Goal: Information Seeking & Learning: Compare options

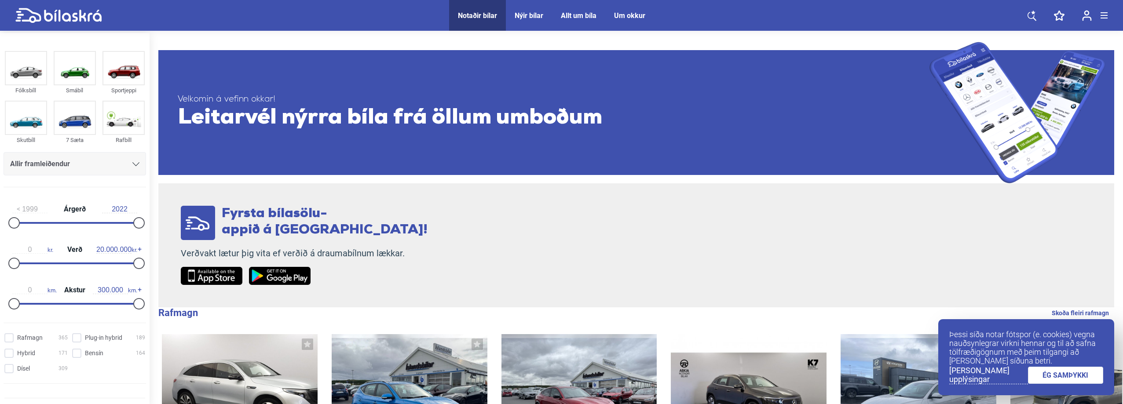
click at [1079, 370] on link "ÉG SAMÞYKKI" at bounding box center [1066, 375] width 76 height 17
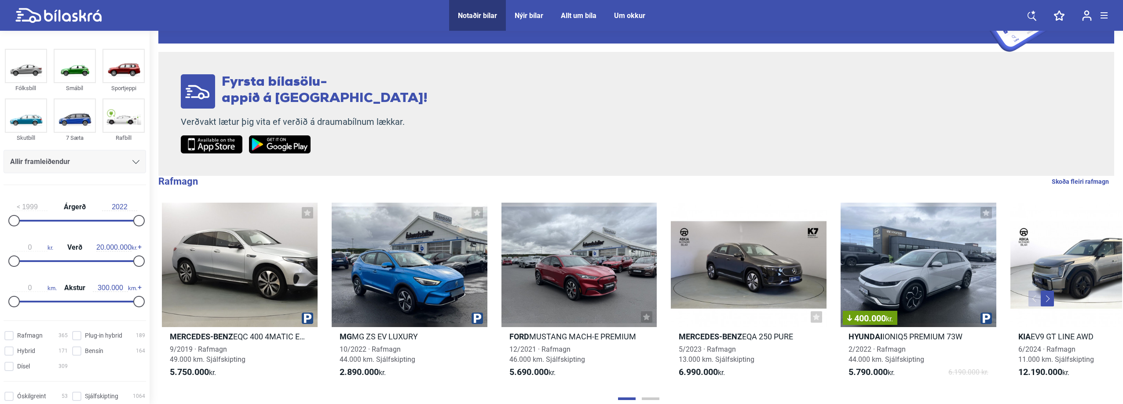
scroll to position [132, 0]
type input "2016"
drag, startPoint x: 14, startPoint y: 219, endPoint x: 103, endPoint y: 213, distance: 88.7
click at [103, 213] on div "2016 Árgerð 2022" at bounding box center [75, 212] width 143 height 40
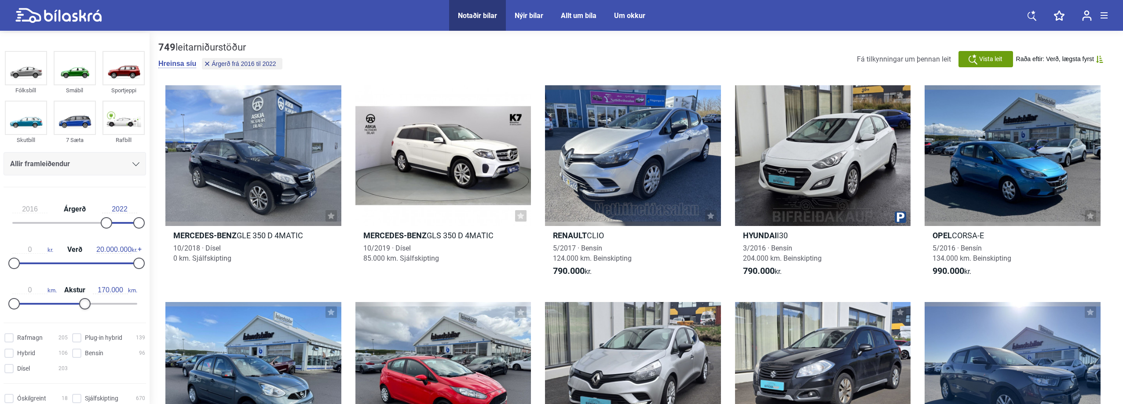
type input "180.000"
drag, startPoint x: 134, startPoint y: 306, endPoint x: 86, endPoint y: 308, distance: 48.0
click at [86, 308] on div at bounding box center [88, 303] width 11 height 11
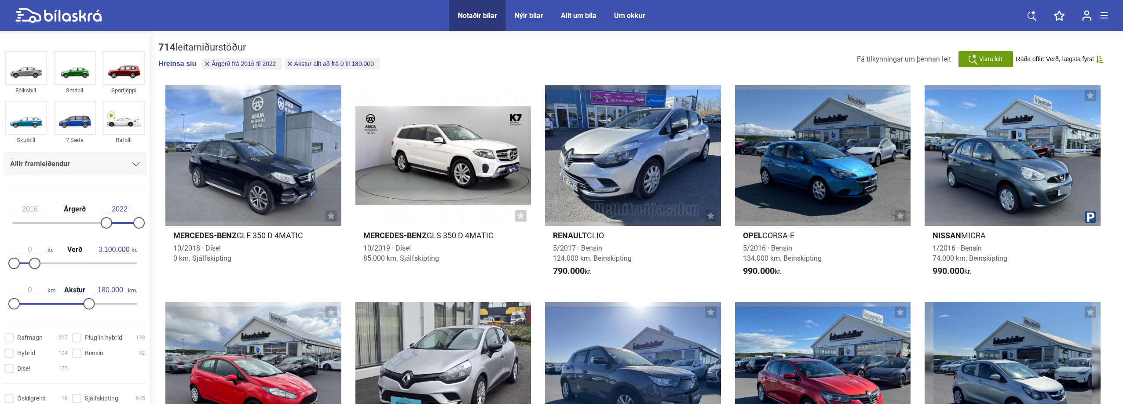
type input "3.000.000"
drag, startPoint x: 138, startPoint y: 263, endPoint x: 34, endPoint y: 270, distance: 104.1
click at [34, 270] on div "0 kr. Verð 3.000.000 kr." at bounding box center [75, 255] width 143 height 40
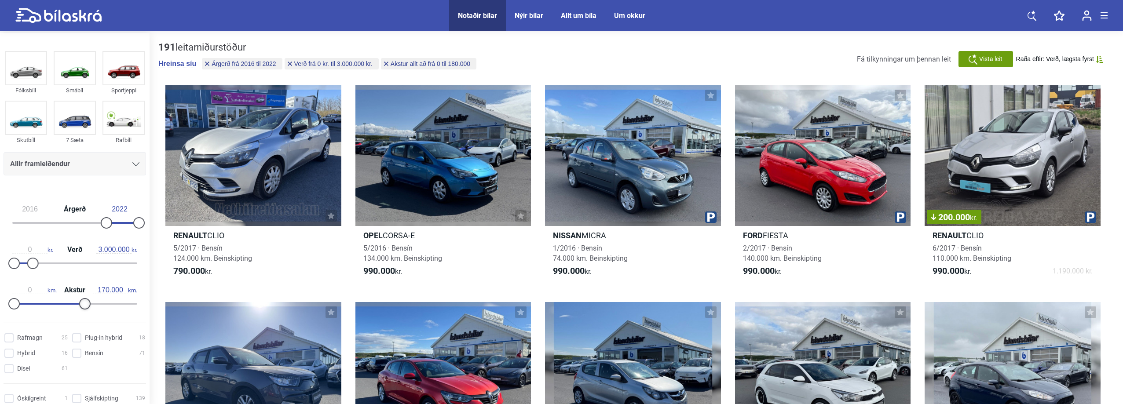
click at [83, 304] on div at bounding box center [84, 303] width 11 height 11
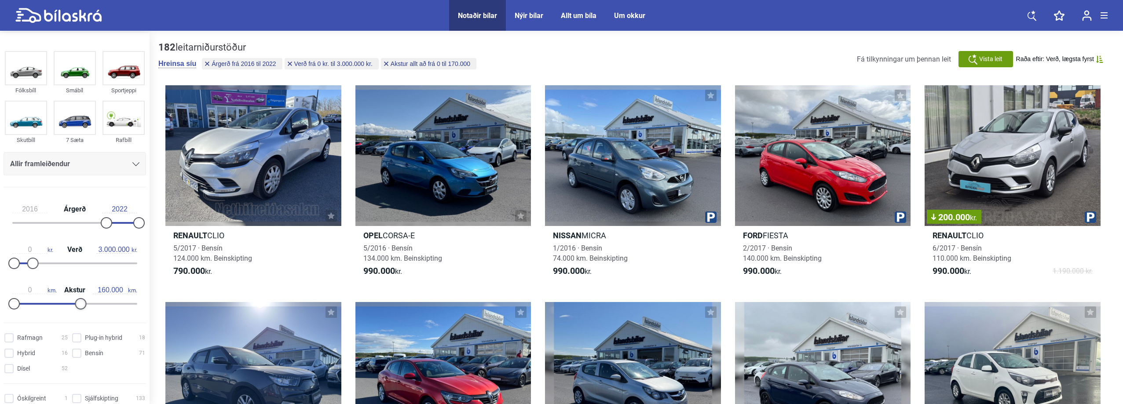
click at [80, 304] on div at bounding box center [80, 303] width 11 height 11
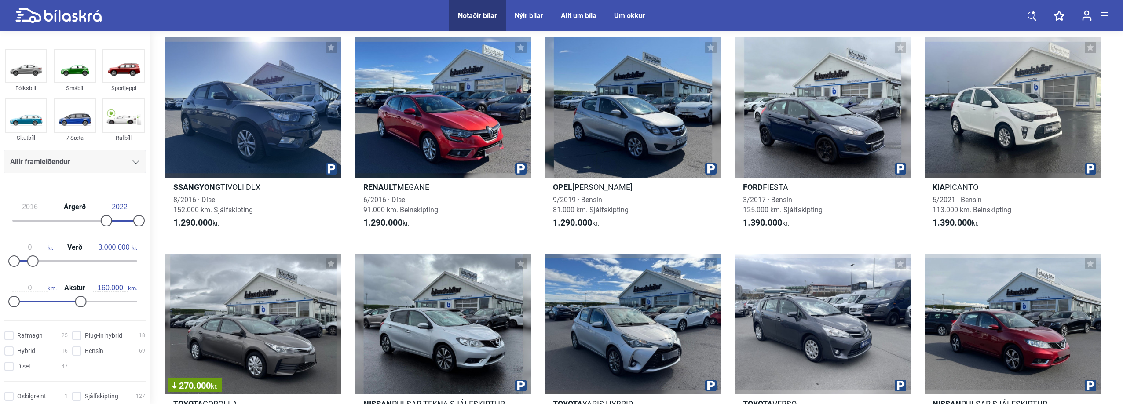
scroll to position [264, 0]
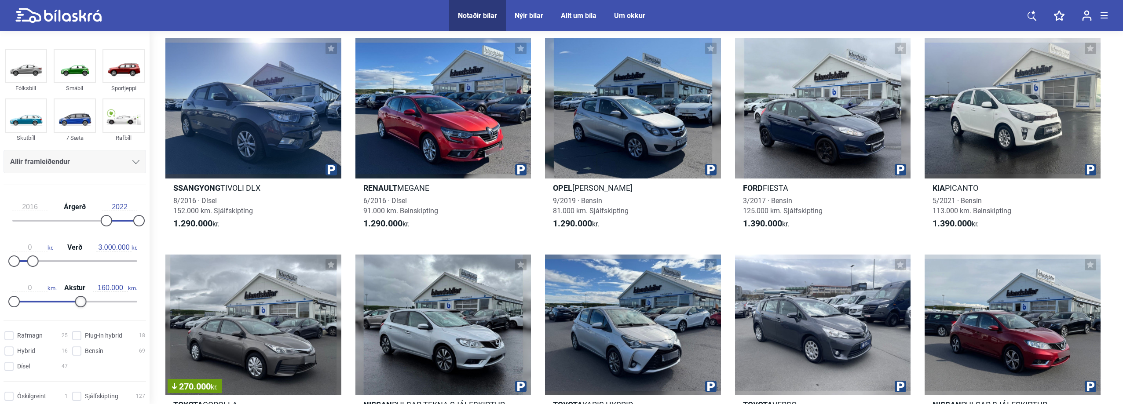
type input "150.000"
click at [77, 301] on div at bounding box center [76, 301] width 11 height 11
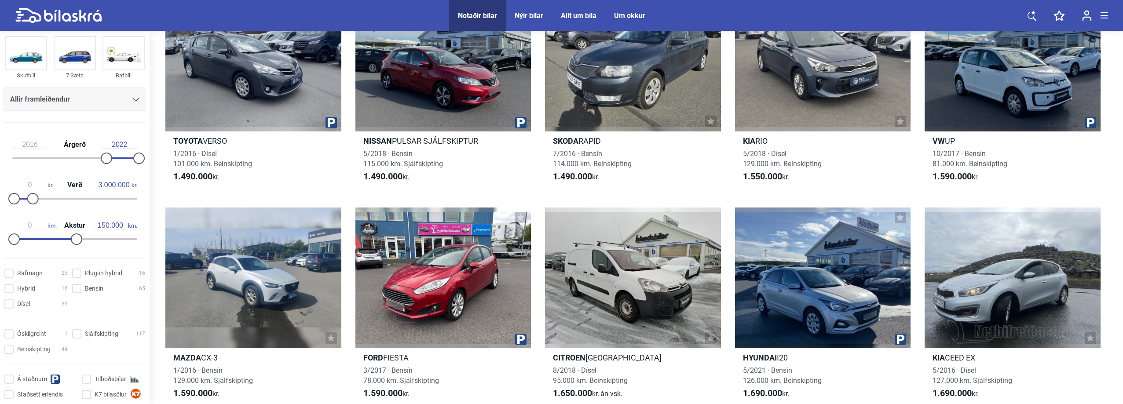
scroll to position [88, 0]
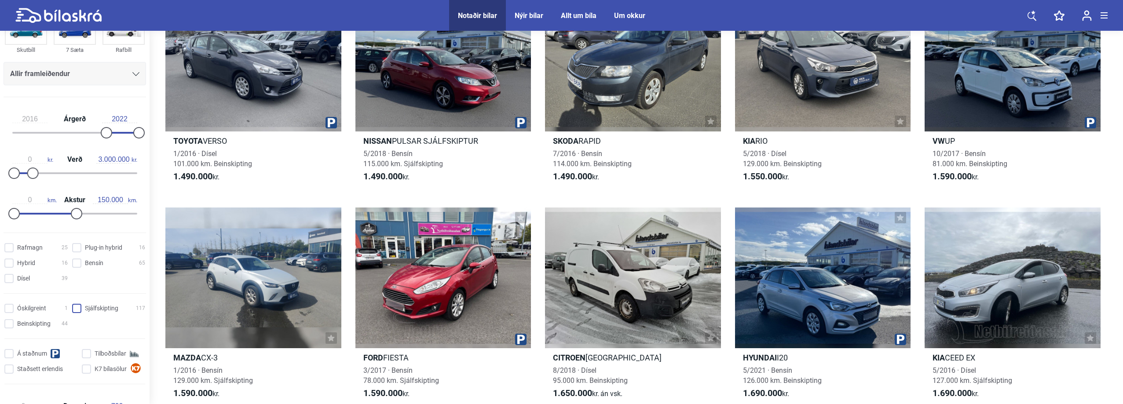
click at [79, 309] on input "Sjálfskipting 117" at bounding box center [109, 309] width 73 height 9
checkbox input "true"
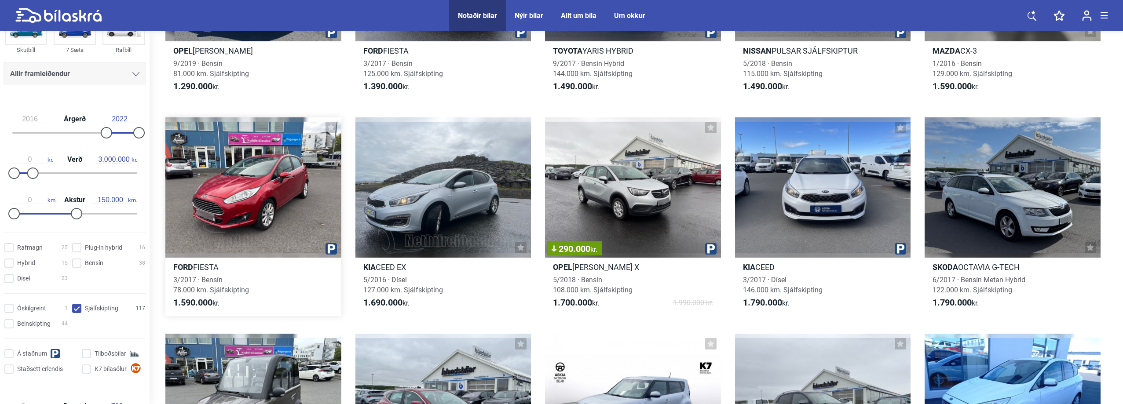
scroll to position [176, 0]
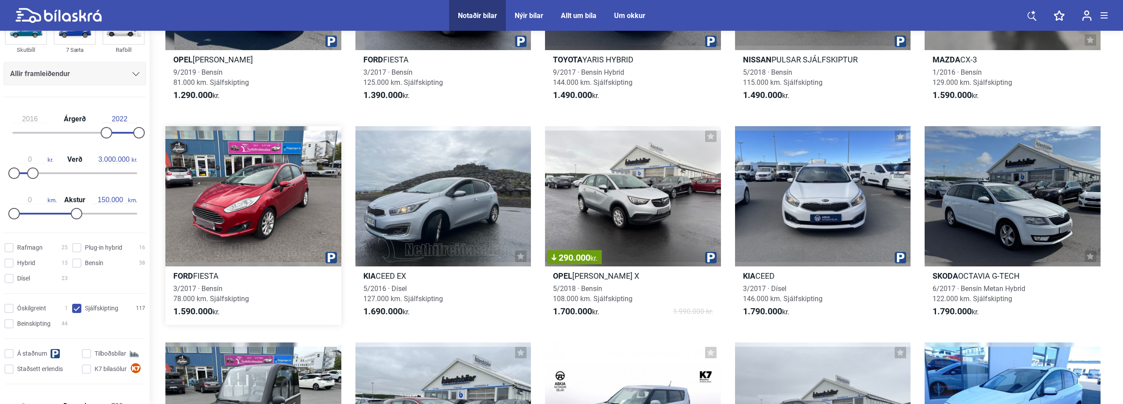
click at [331, 137] on icon at bounding box center [331, 136] width 7 height 7
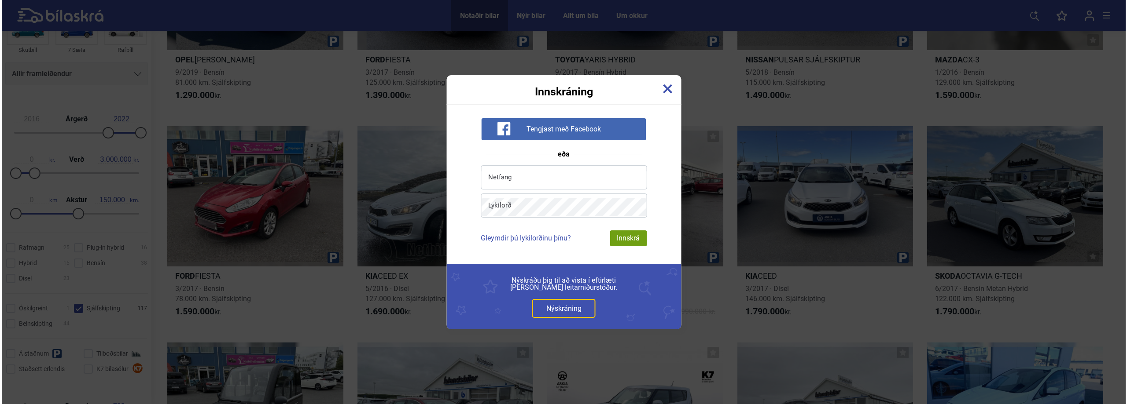
scroll to position [176, 0]
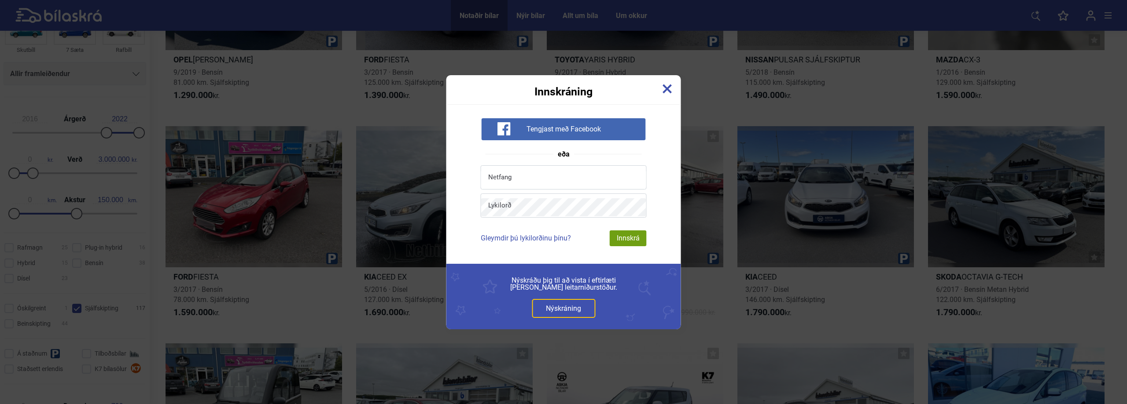
click at [668, 88] on img at bounding box center [667, 89] width 10 height 10
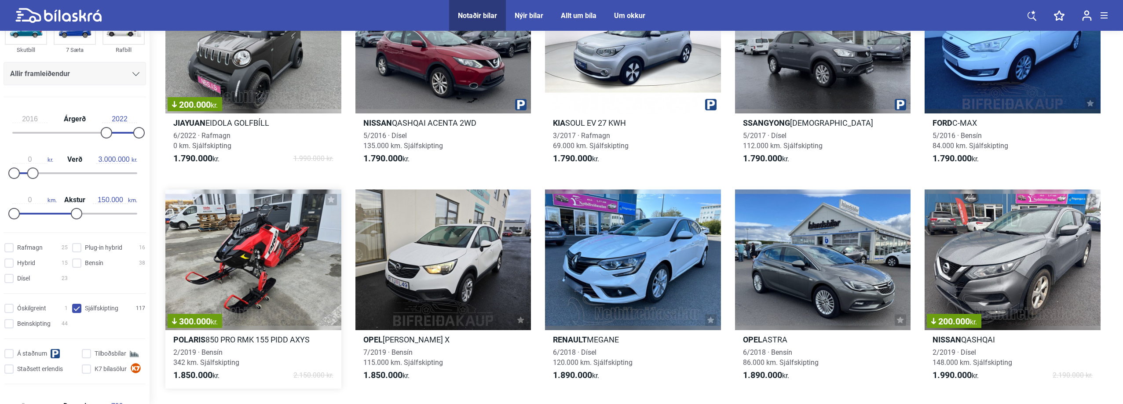
scroll to position [572, 0]
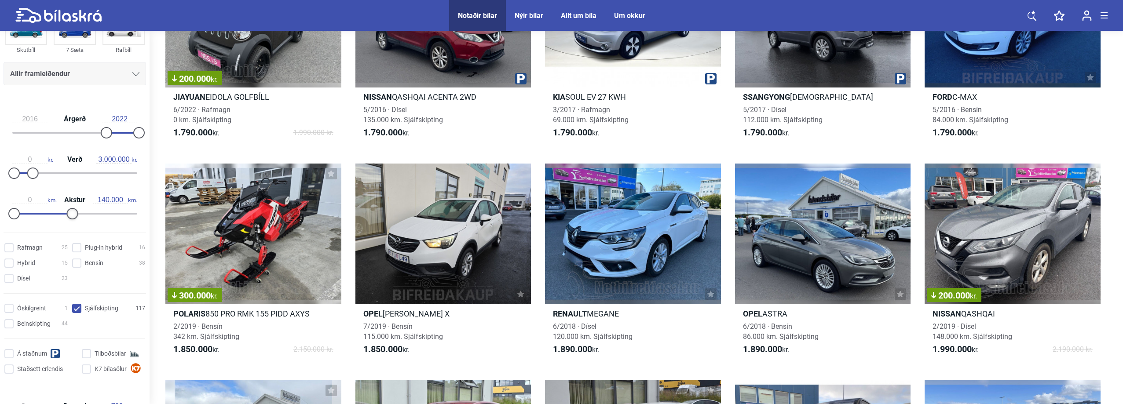
click at [70, 214] on div at bounding box center [72, 213] width 11 height 11
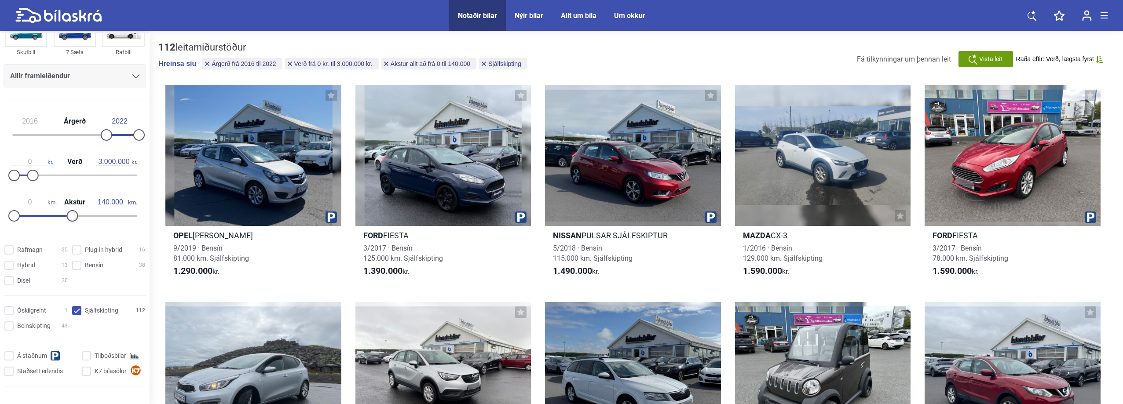
type input "130.000"
click at [66, 216] on div at bounding box center [67, 215] width 11 height 11
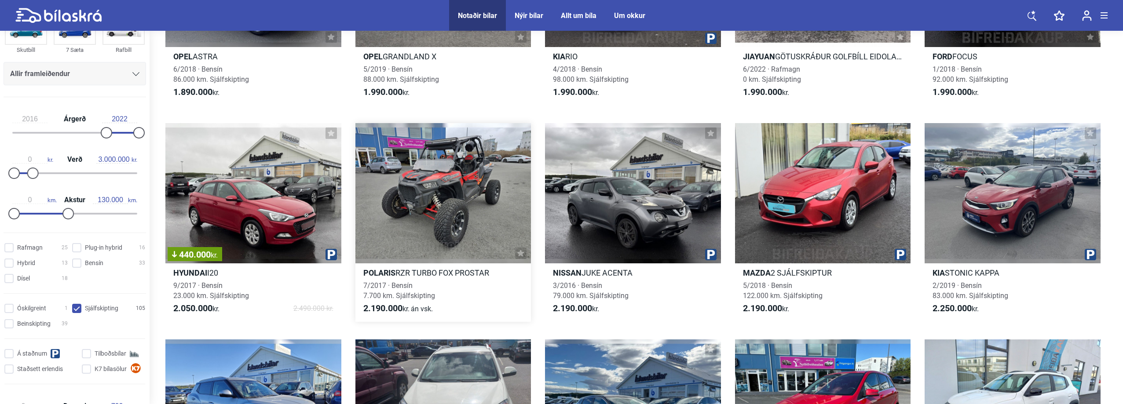
scroll to position [836, 0]
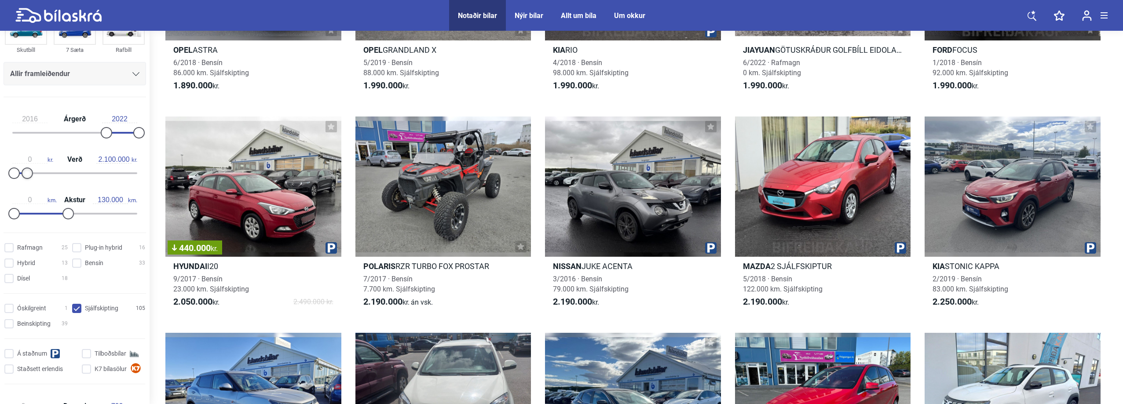
type input "2.000.000"
drag, startPoint x: 33, startPoint y: 173, endPoint x: 27, endPoint y: 173, distance: 6.2
click at [27, 173] on div at bounding box center [26, 173] width 11 height 11
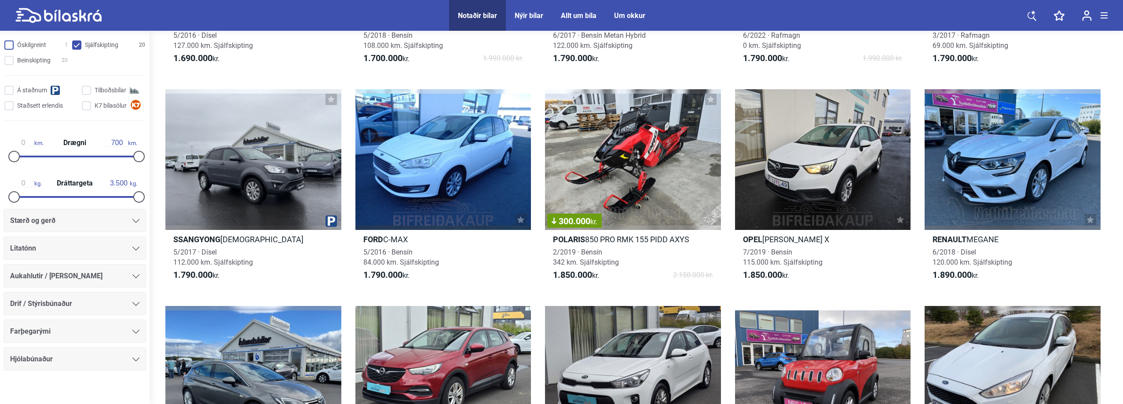
scroll to position [352, 0]
click at [62, 219] on div "Stærð og gerð" at bounding box center [74, 220] width 129 height 12
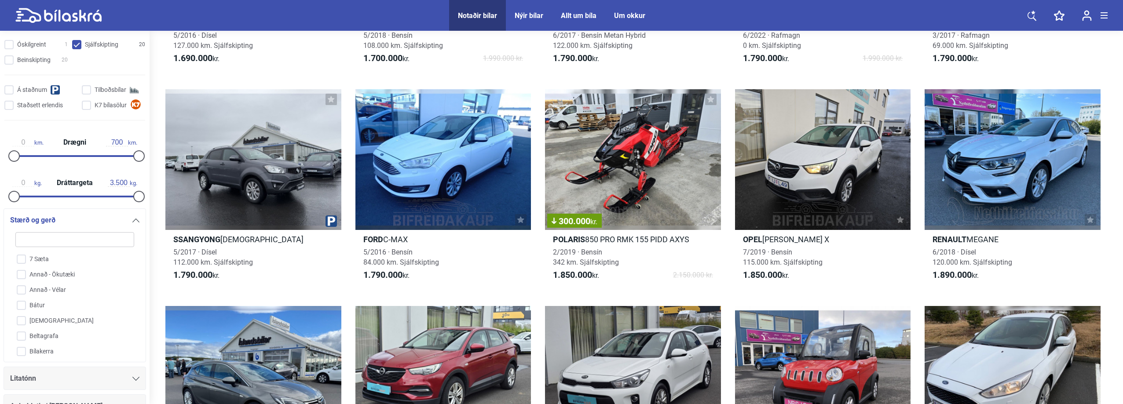
click at [50, 221] on span "Stærð og gerð" at bounding box center [32, 220] width 45 height 12
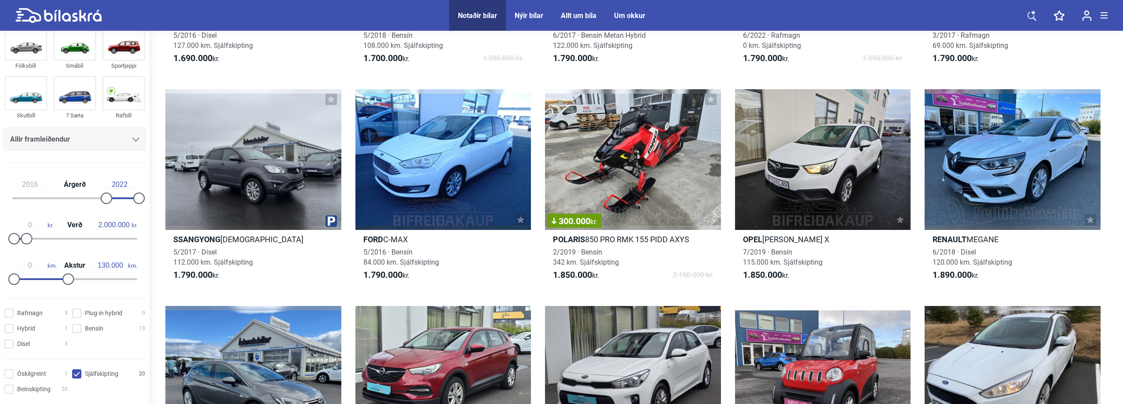
scroll to position [0, 0]
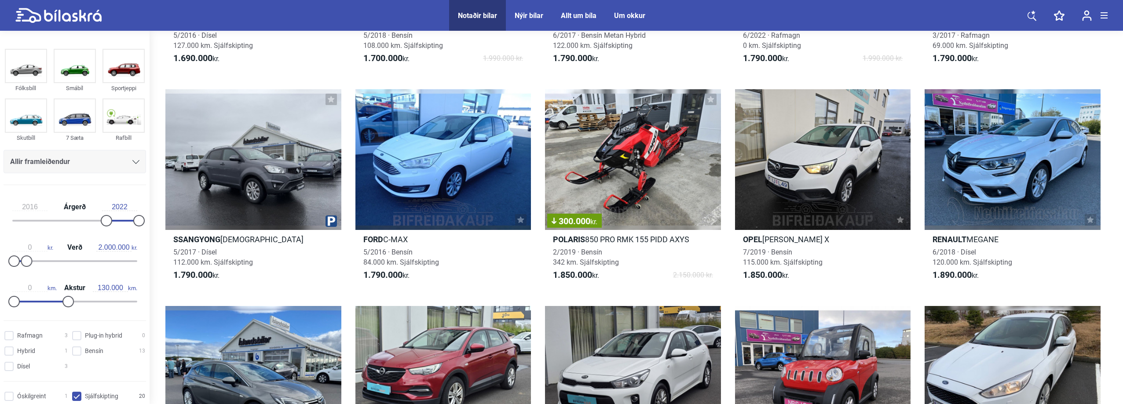
click at [98, 158] on div "Allir framleiðendur" at bounding box center [74, 162] width 129 height 12
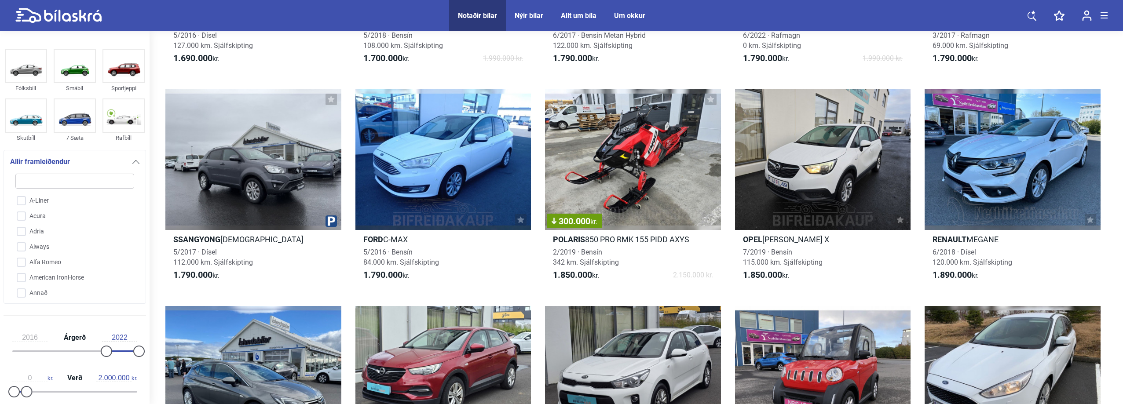
click at [98, 158] on div "Allir framleiðendur" at bounding box center [74, 162] width 129 height 12
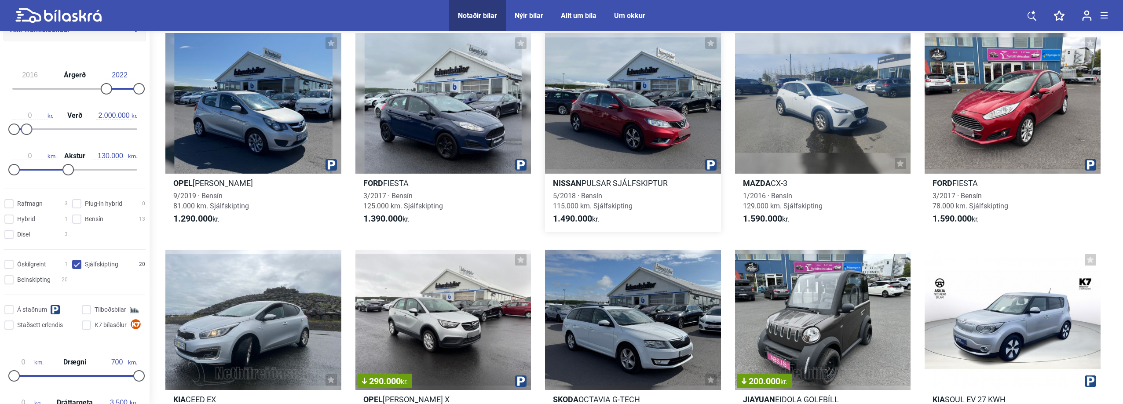
scroll to position [33, 0]
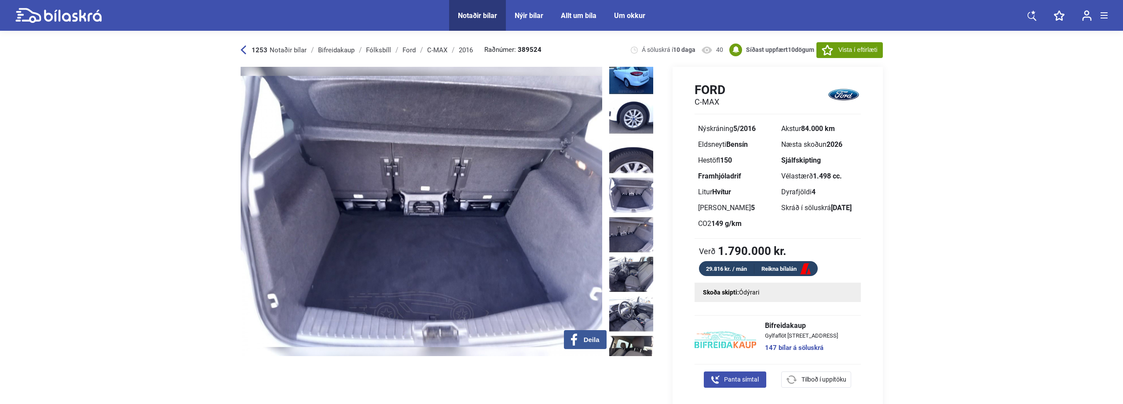
scroll to position [264, 0]
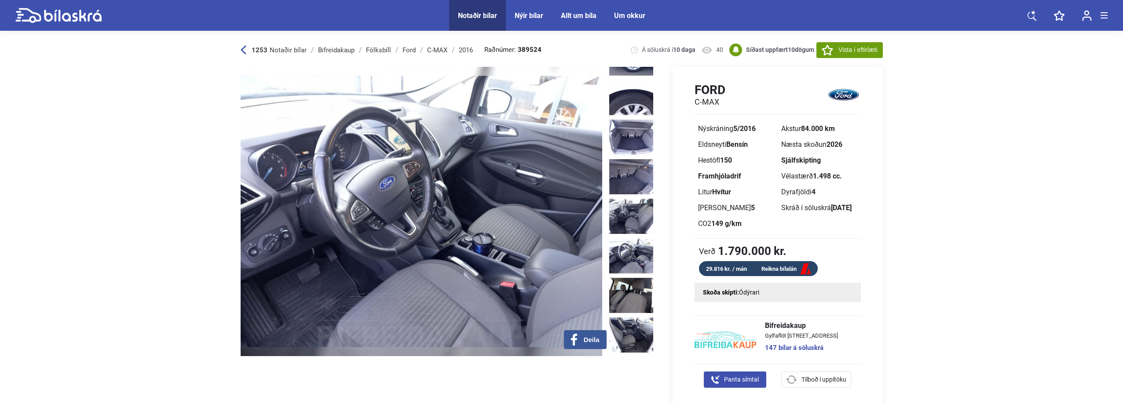
click at [635, 239] on img at bounding box center [631, 256] width 44 height 35
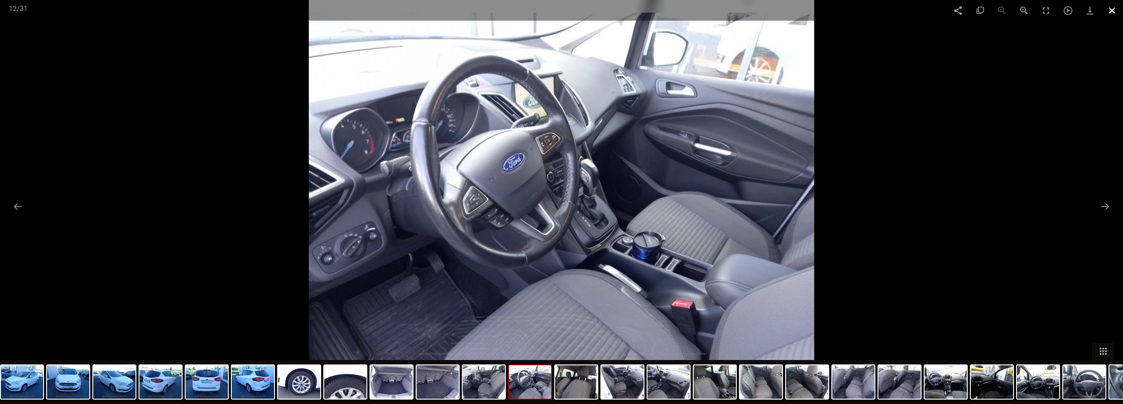
click at [1116, 11] on span at bounding box center [1112, 10] width 22 height 21
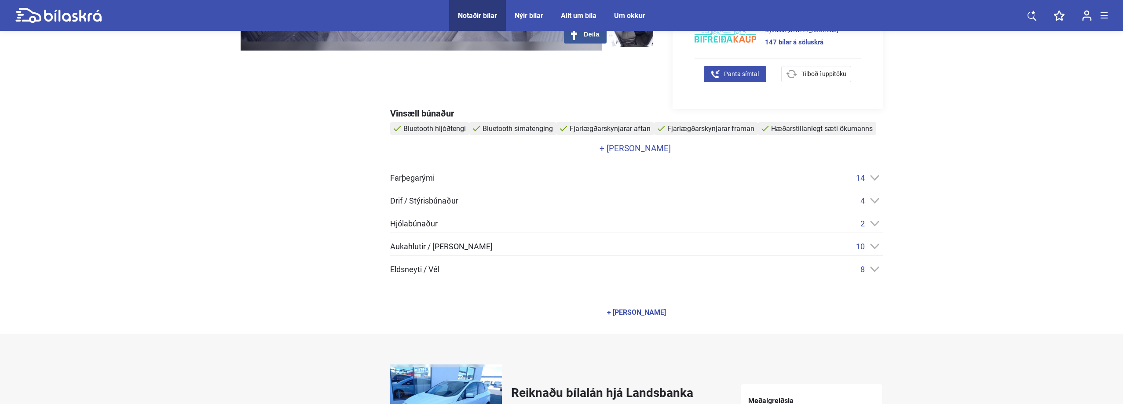
scroll to position [308, 0]
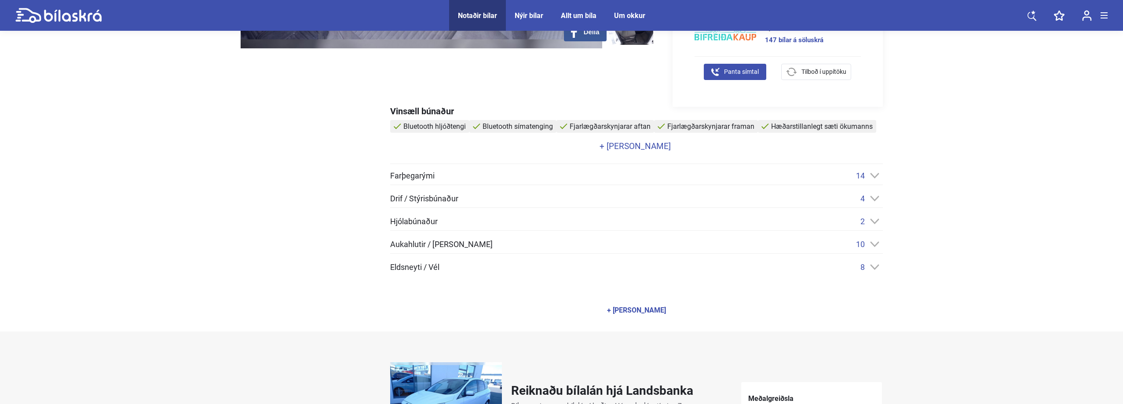
click at [877, 173] on icon at bounding box center [874, 176] width 9 height 6
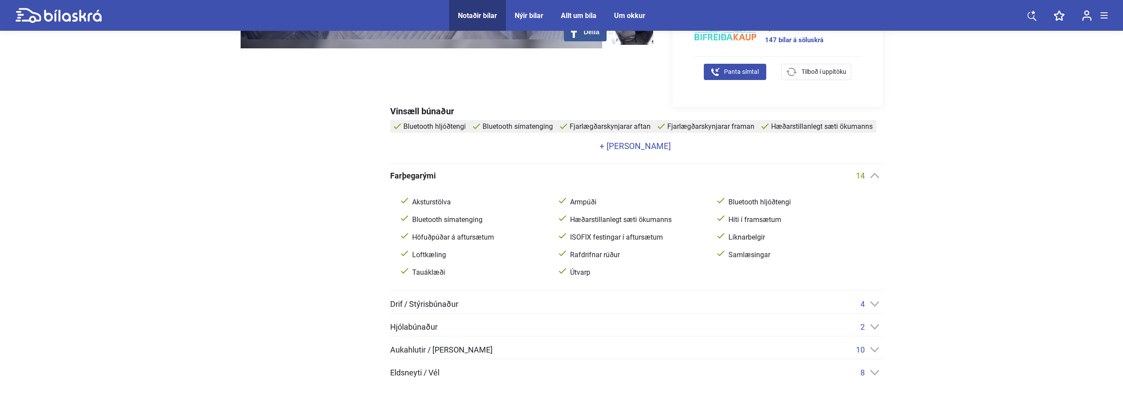
click at [877, 173] on icon at bounding box center [874, 176] width 9 height 6
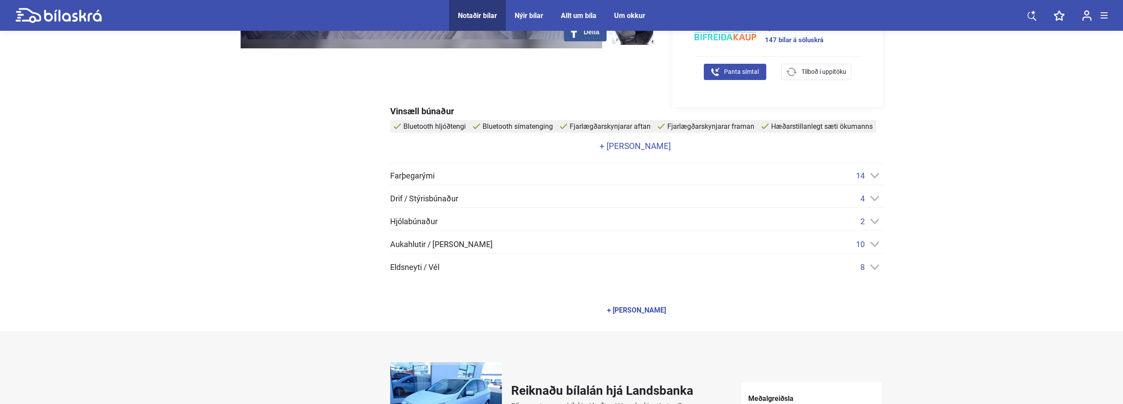
click at [876, 198] on icon at bounding box center [874, 199] width 9 height 6
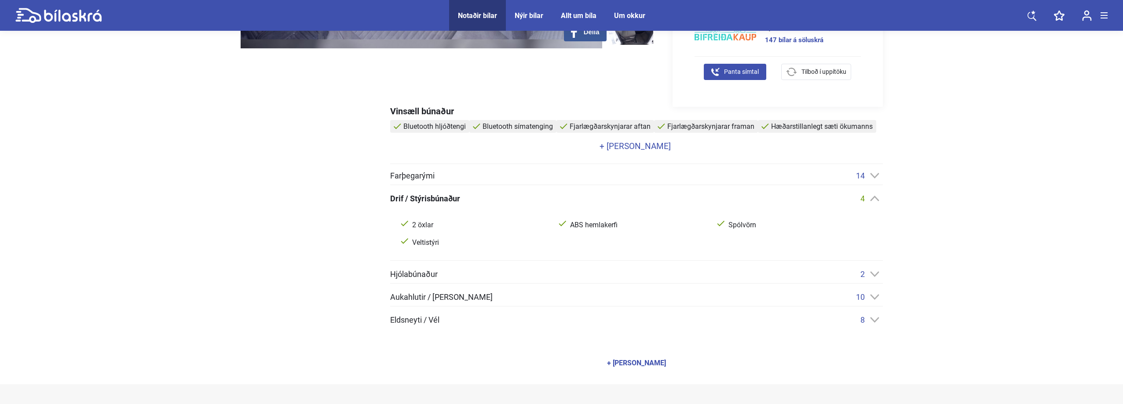
click at [876, 198] on icon at bounding box center [874, 198] width 9 height 5
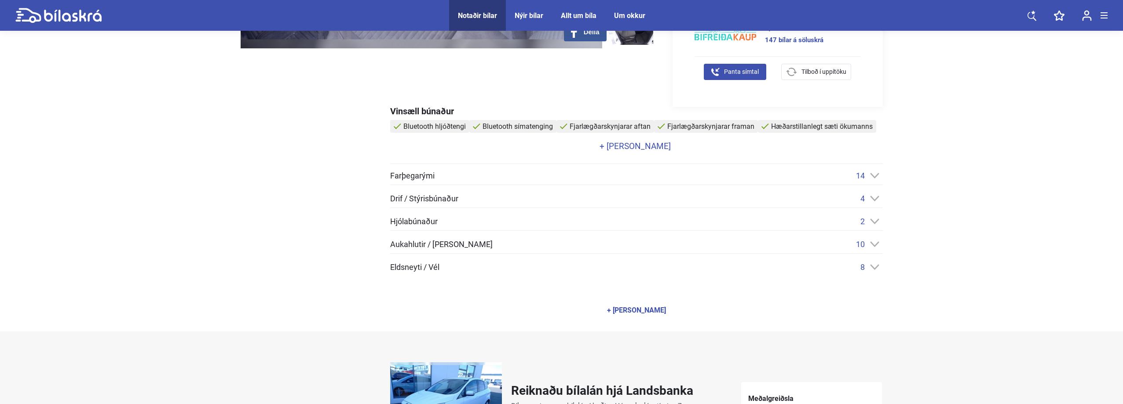
click at [874, 222] on icon at bounding box center [874, 222] width 9 height 6
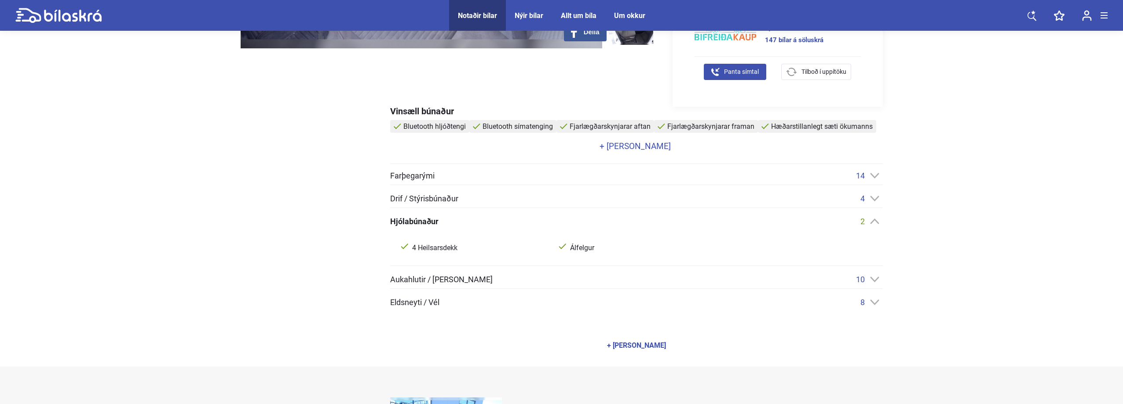
click at [874, 222] on icon at bounding box center [874, 222] width 9 height 6
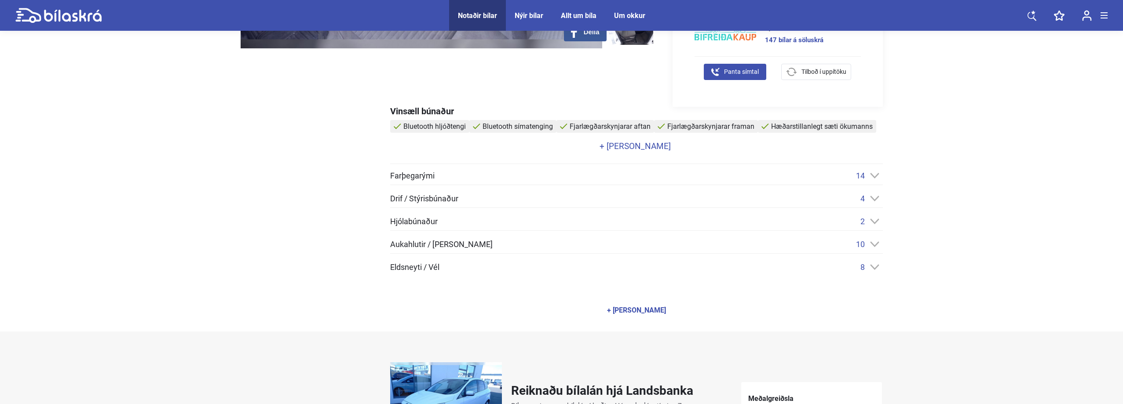
click at [876, 242] on icon at bounding box center [874, 245] width 9 height 6
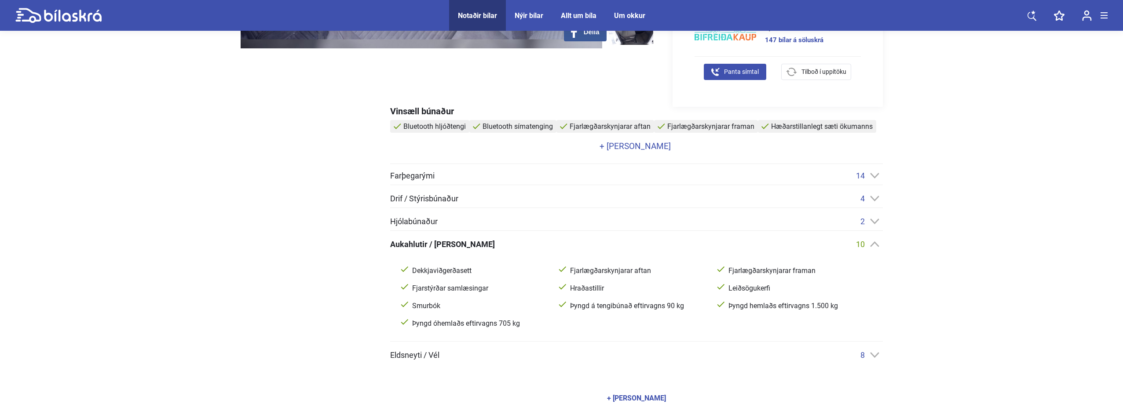
click at [876, 242] on icon at bounding box center [874, 245] width 9 height 6
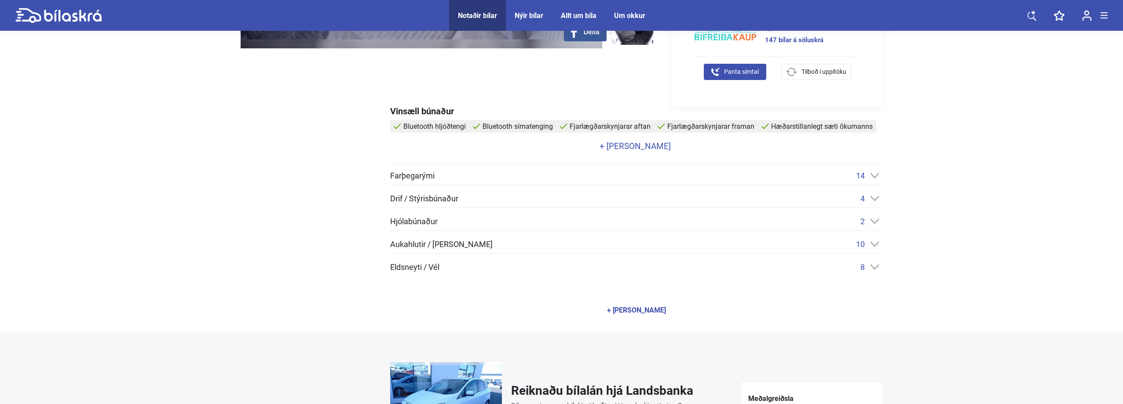
click at [872, 267] on icon at bounding box center [874, 267] width 9 height 5
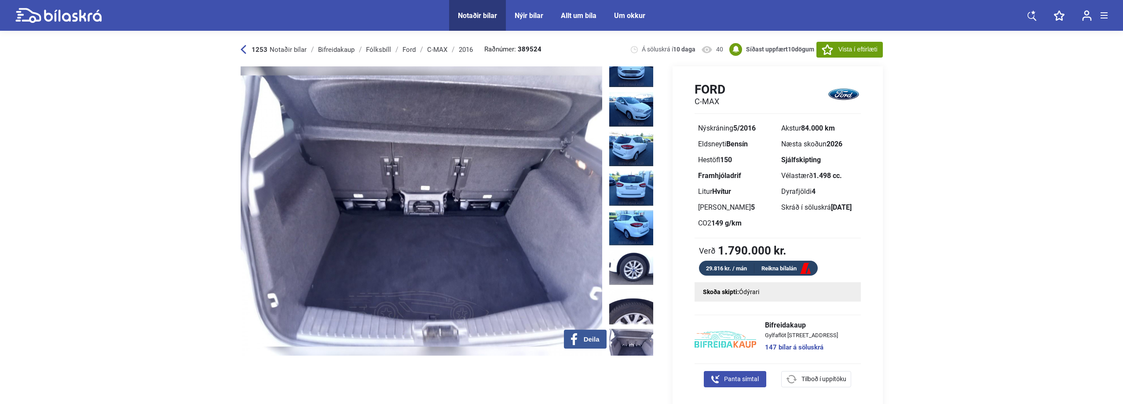
scroll to position [0, 0]
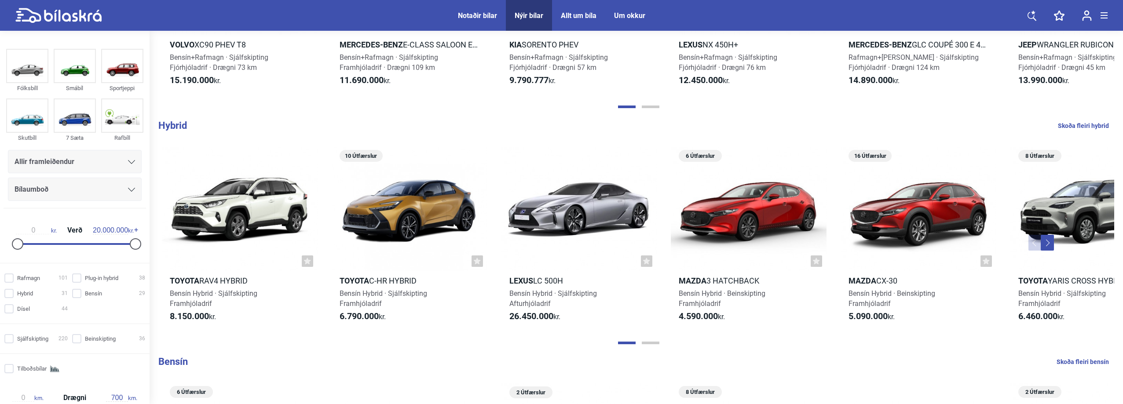
scroll to position [616, 0]
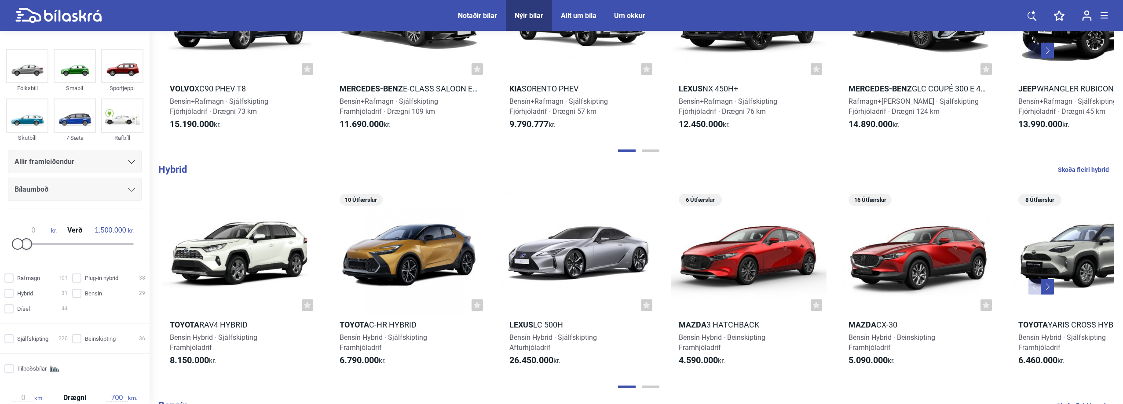
type input "2.000.000"
drag, startPoint x: 131, startPoint y: 245, endPoint x: 27, endPoint y: 249, distance: 103.9
click at [27, 249] on div at bounding box center [29, 244] width 11 height 11
